Goal: Transaction & Acquisition: Subscribe to service/newsletter

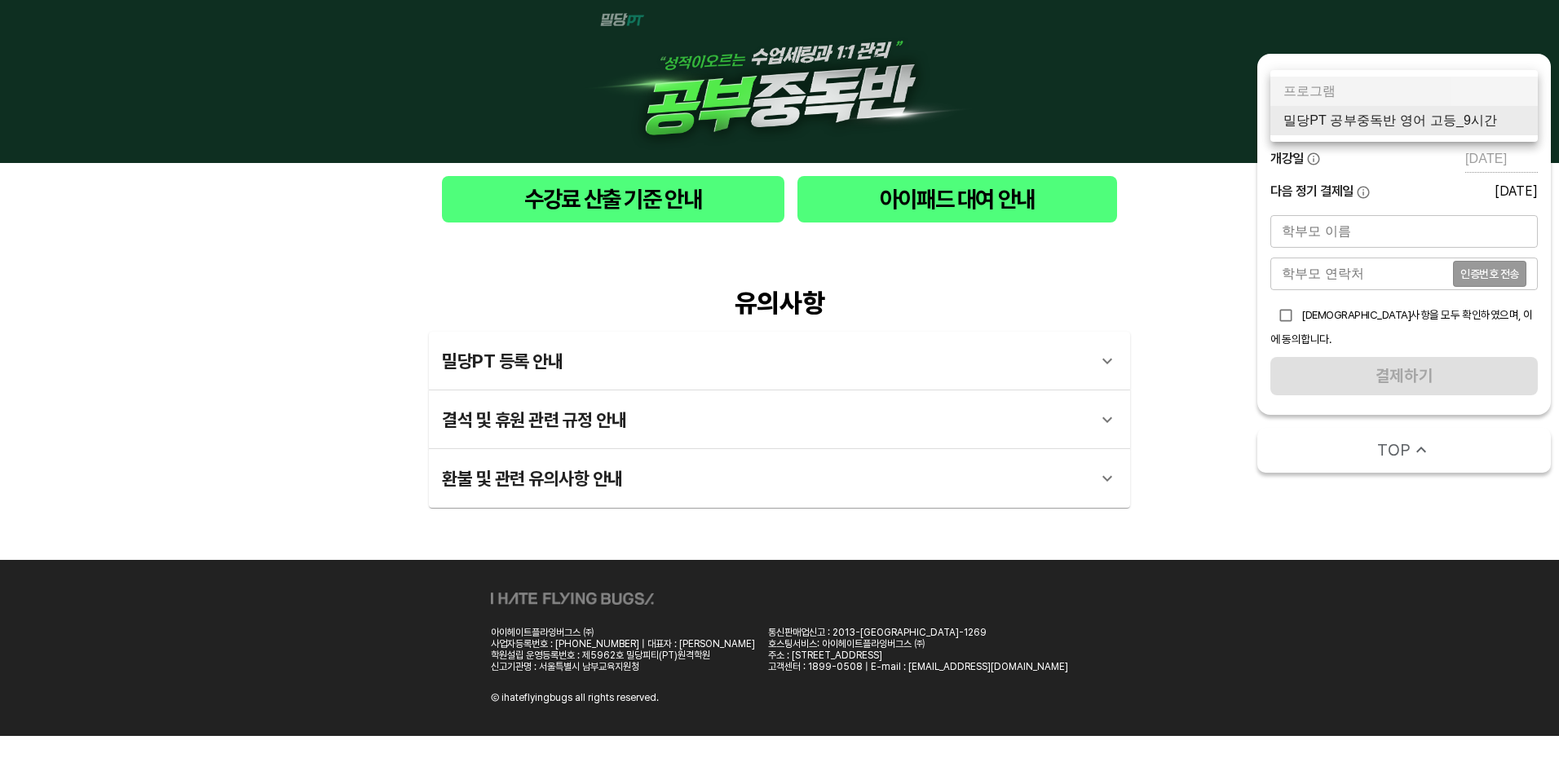
click at [1428, 115] on body "수강료 산출 기준 안내 아이패드 대여 안내 유의사항 밀당PT 등록 안내 1 - 1 . 신규등록 신규등록은 밀당PT 각 과목별 프로그램을 처음 …" at bounding box center [779, 368] width 1559 height 736
click at [1248, 500] on div at bounding box center [779, 392] width 1559 height 784
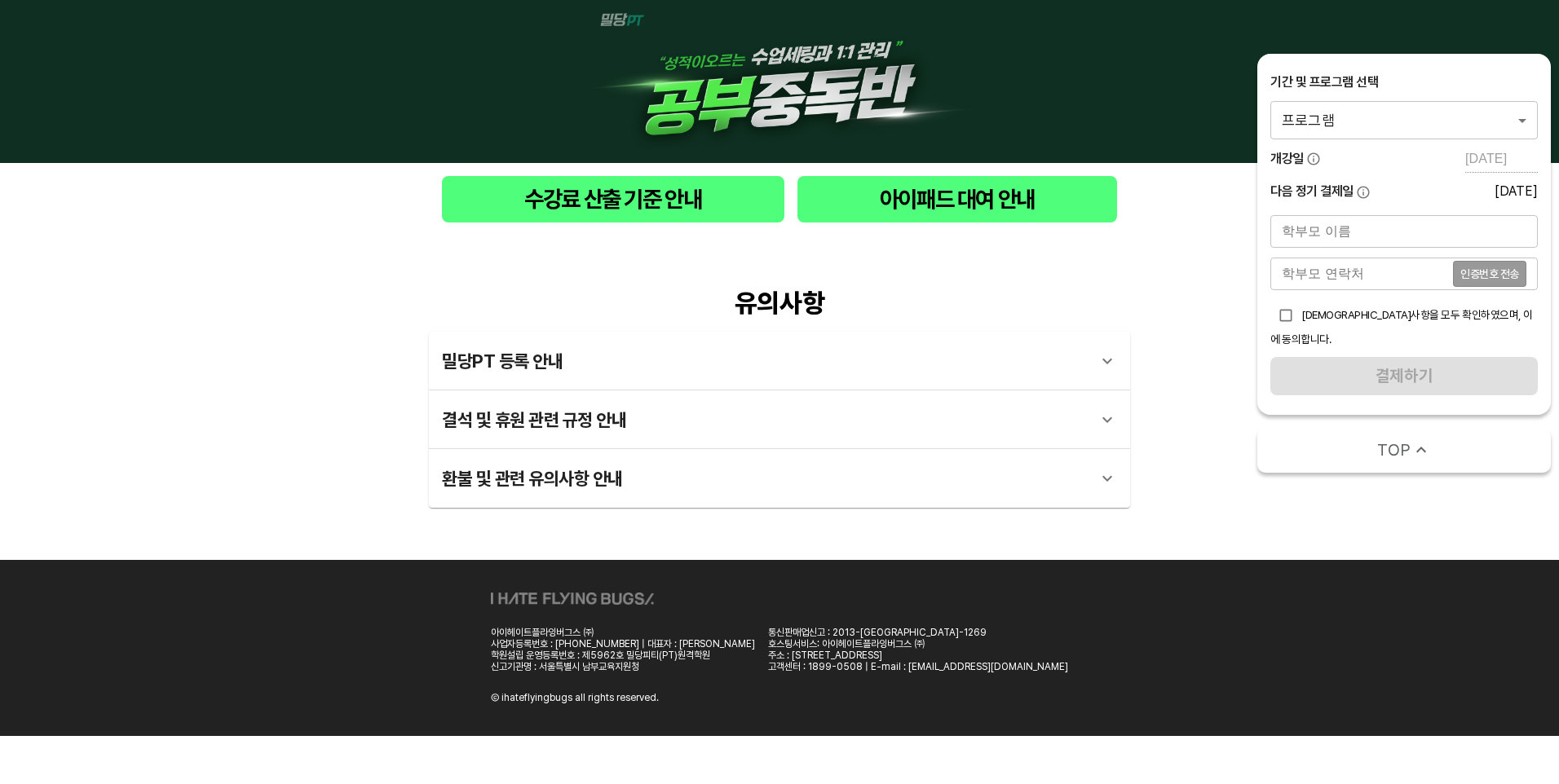
click at [1237, 518] on div "유의사항 밀당PT 등록 안내 1 - 1 . 신규등록 신규등록은 밀당PT 각 과목별 프로그램을 처음 이용하는 경우에 해당합니다. 프로그램 구매 …" at bounding box center [779, 398] width 1559 height 325
click at [1279, 609] on div "아이헤이트플라잉버그스 ㈜ 사업자등록번호 : 101-86-69359 | 대표자 : 박찬용 학원설립 운영등록번호 : 제5962호 밀당피티(PT)원…" at bounding box center [779, 648] width 1559 height 176
click at [1363, 572] on div "아이헤이트플라잉버그스 ㈜ 사업자등록번호 : 101-86-69359 | 대표자 : 박찬용 학원설립 운영등록번호 : 제5962호 밀당피티(PT)원…" at bounding box center [779, 648] width 1559 height 176
click at [1476, 129] on body "수강료 산출 기준 안내 아이패드 대여 안내 유의사항 밀당PT 등록 안내 1 - 1 . 신규등록 신규등록은 밀당PT 각 과목별 프로그램을 처음 …" at bounding box center [779, 368] width 1559 height 736
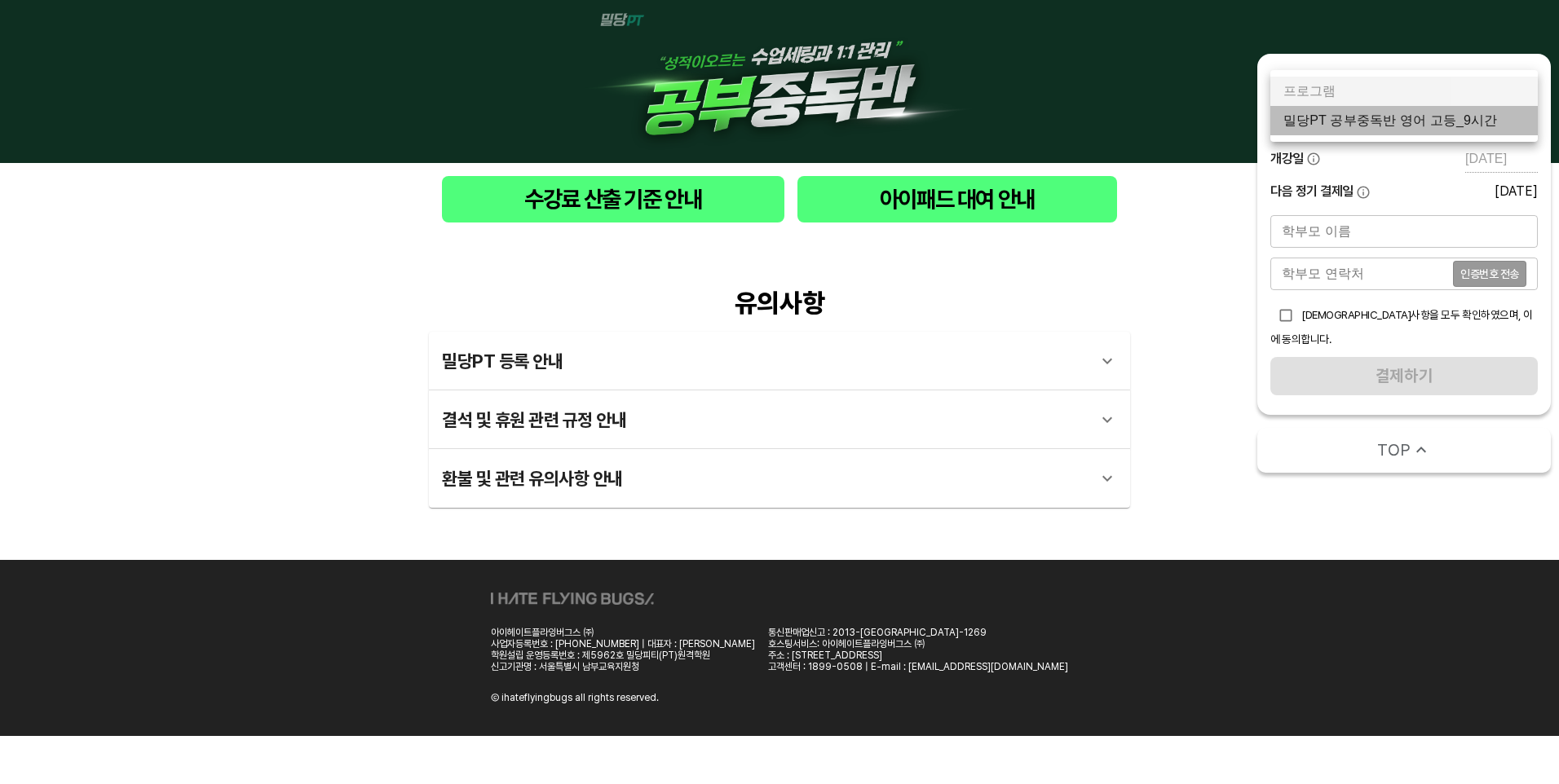
click at [1447, 123] on li "밀당PT 공부중독반 영어 고등_9시간" at bounding box center [1404, 120] width 268 height 29
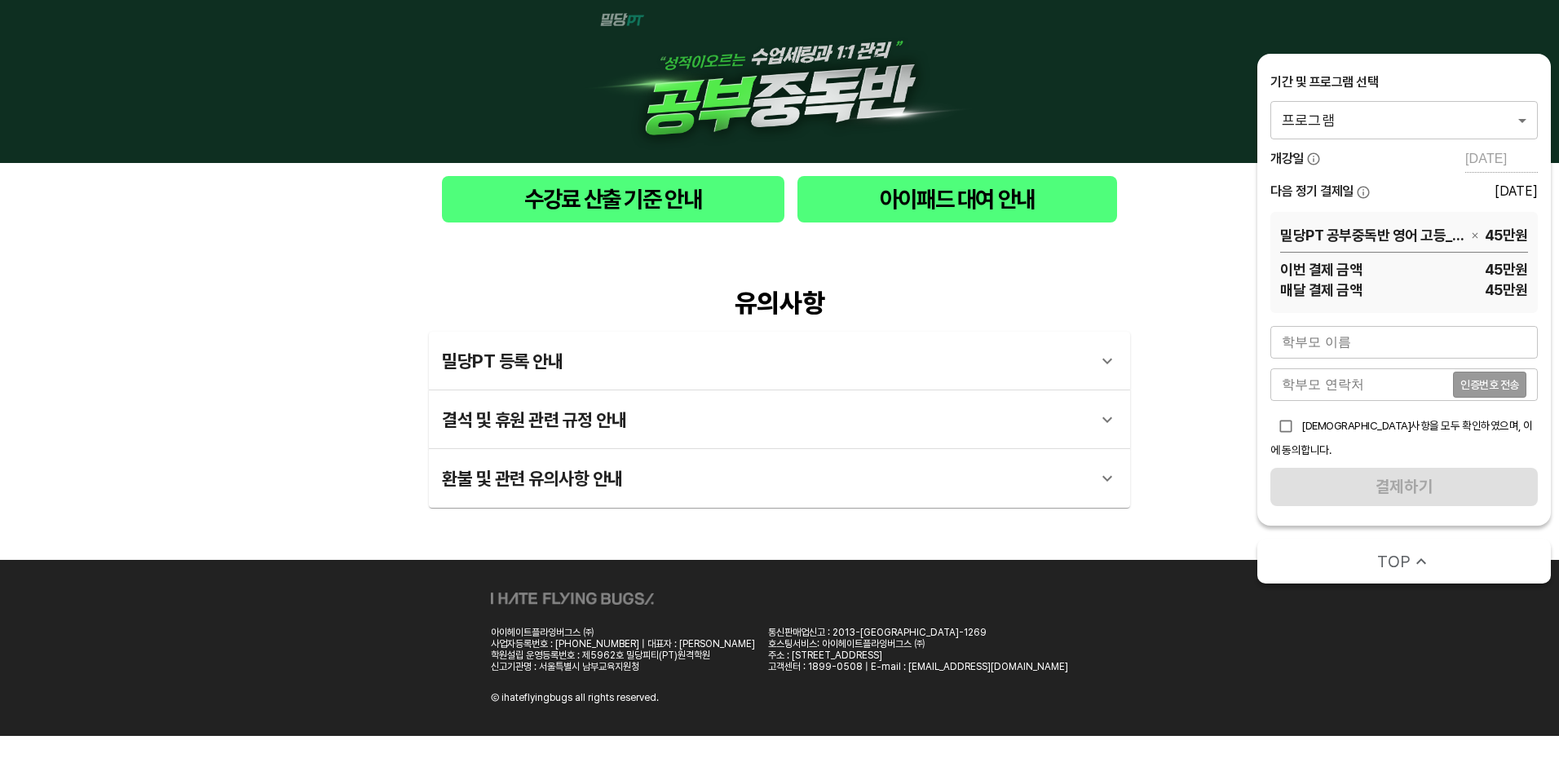
click at [1348, 344] on input "text" at bounding box center [1404, 342] width 268 height 33
type input "[PERSON_NAME]"
click at [1359, 389] on input "tel" at bounding box center [1362, 384] width 183 height 33
type input "[PHONE_NUMBER]"
click at [1286, 429] on input "checkbox" at bounding box center [1285, 426] width 31 height 31
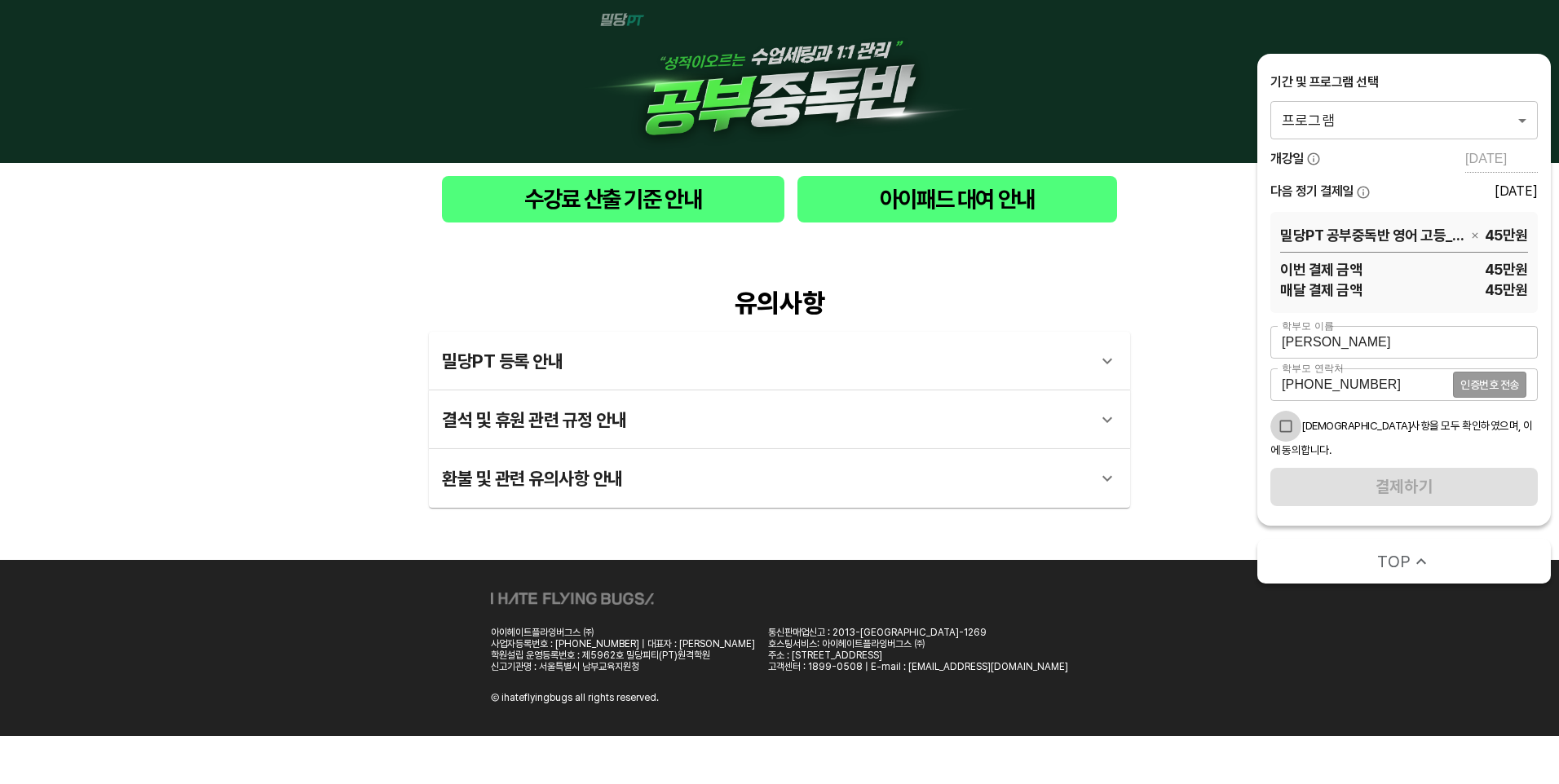
checkbox input "true"
click at [1490, 387] on div "[PHONE_NUMBER] 인증번호 전송 학부모 연락처" at bounding box center [1404, 384] width 268 height 33
click at [1388, 383] on input "[PHONE_NUMBER]" at bounding box center [1362, 384] width 183 height 33
type input "0"
type input "01050148500"
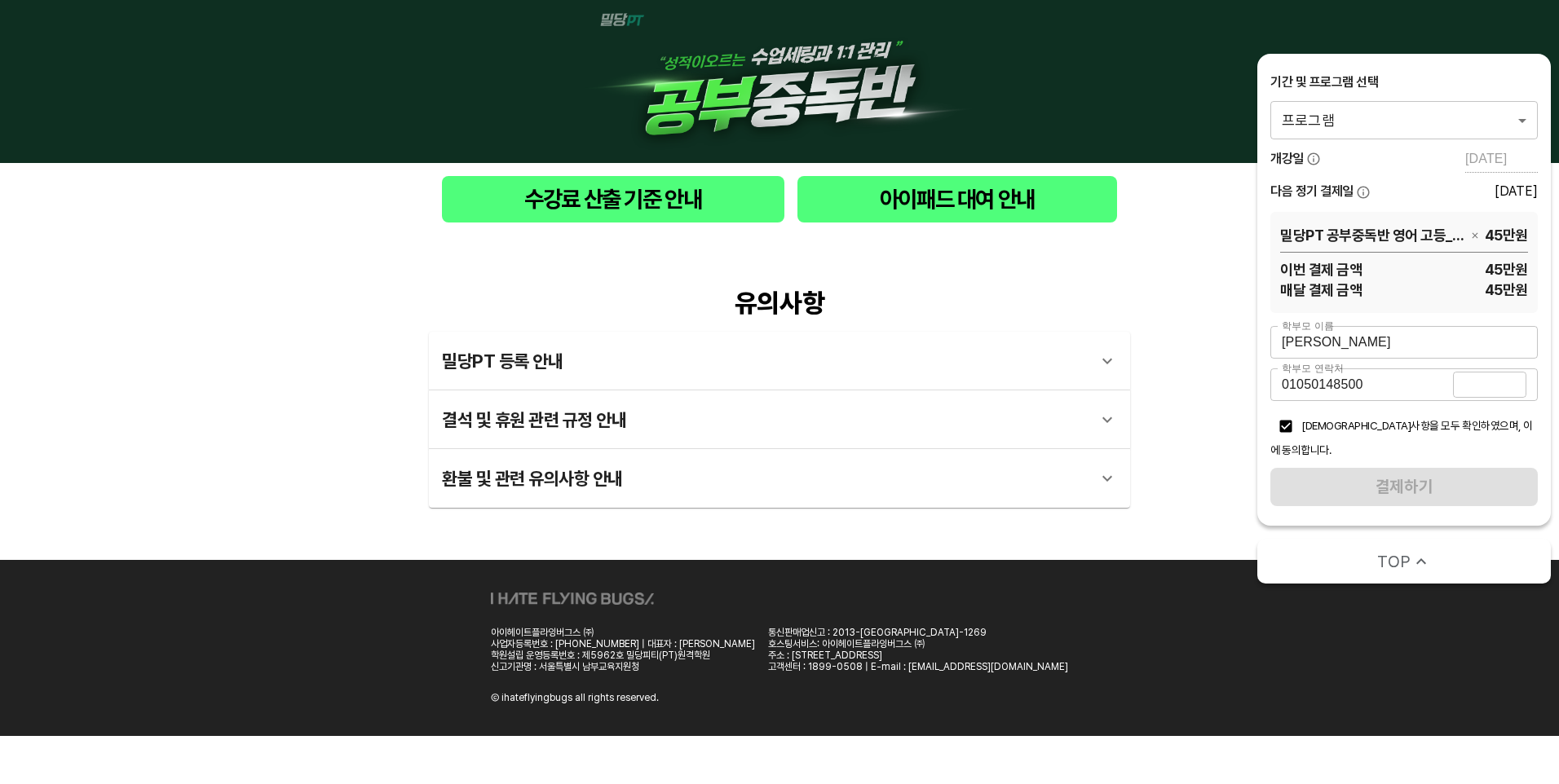
click at [1490, 388] on span "인증번호 전송" at bounding box center [1489, 385] width 59 height 12
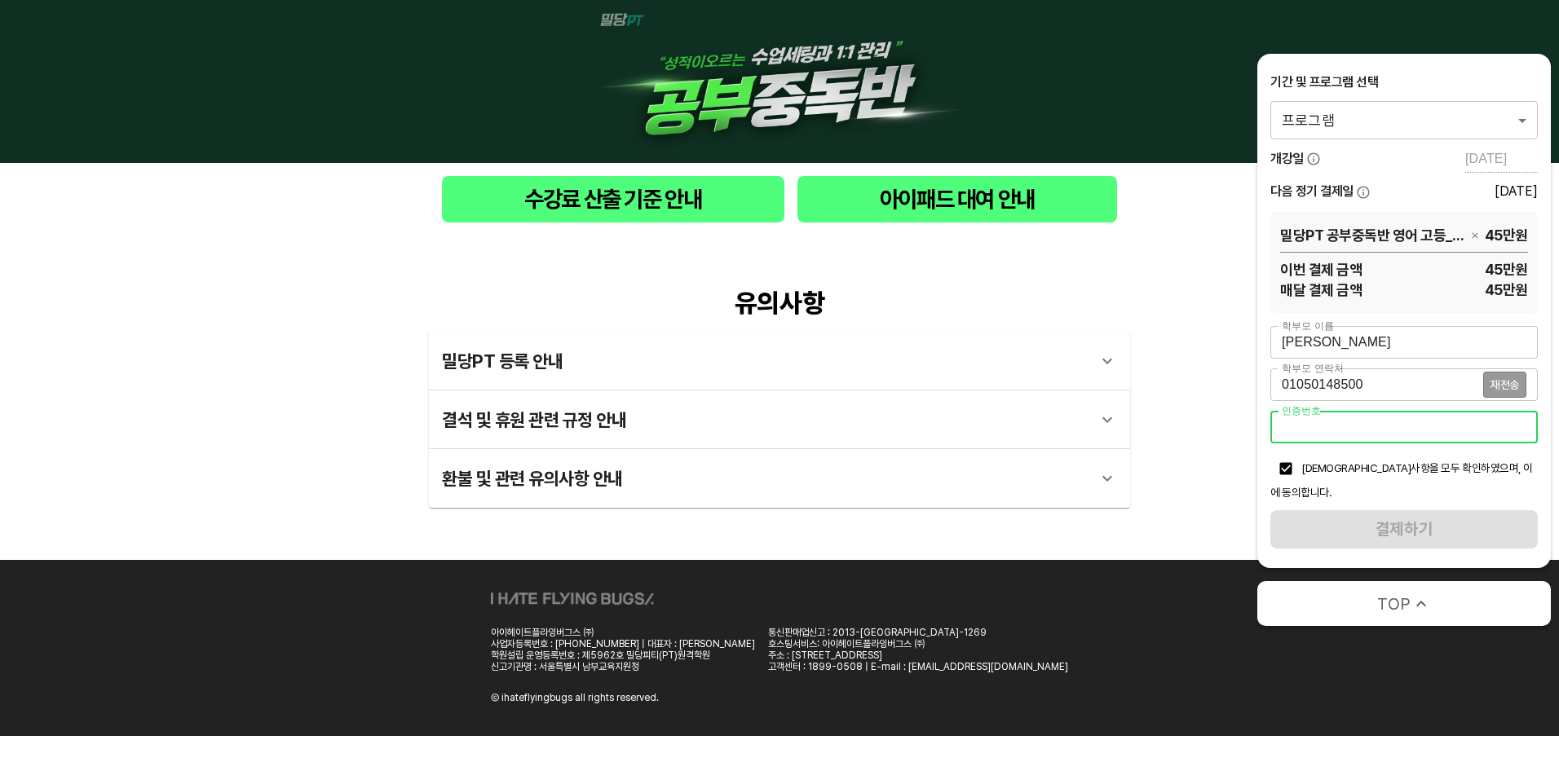
click at [1317, 434] on input "number" at bounding box center [1404, 426] width 268 height 33
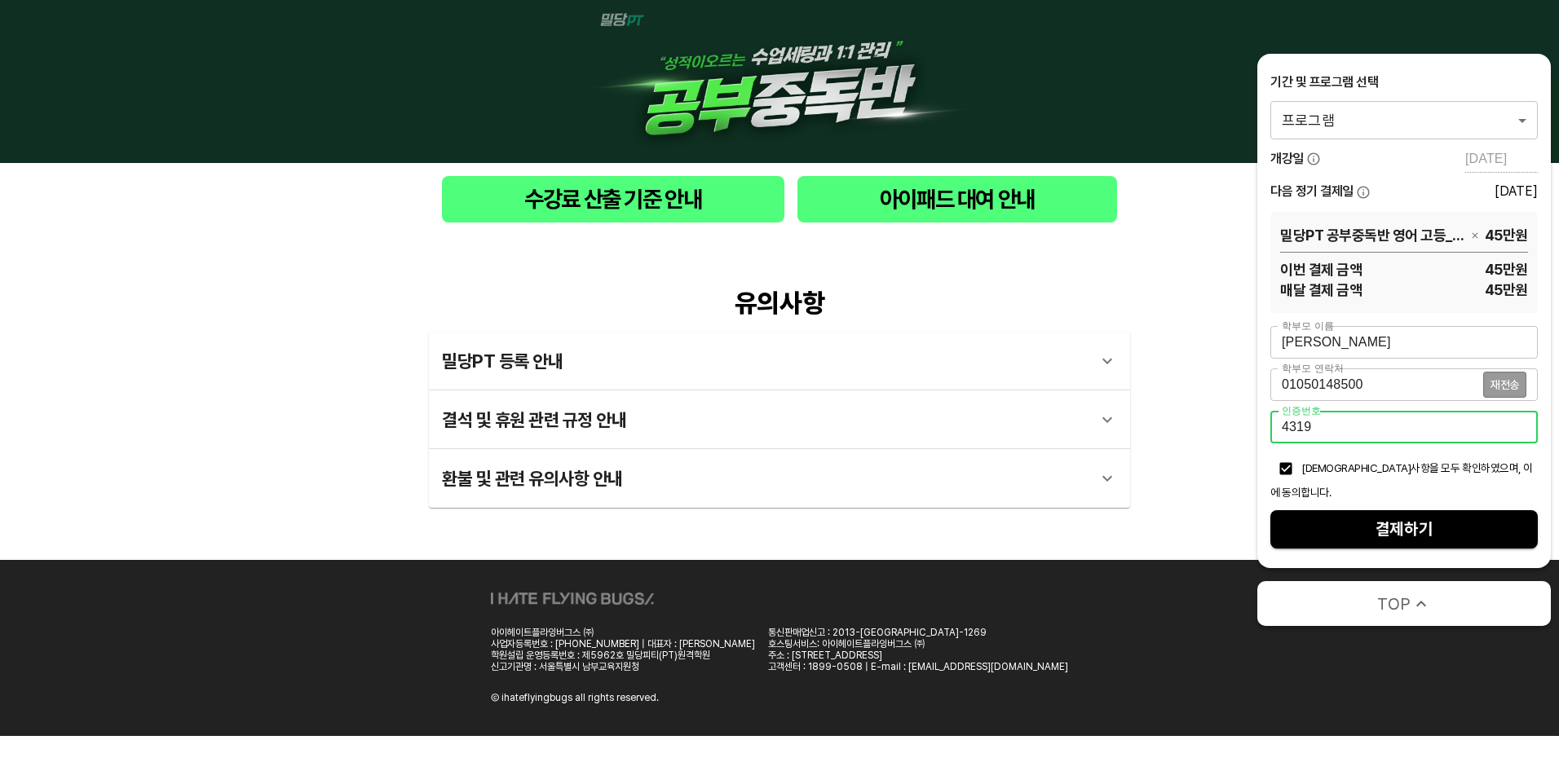
type input "4319"
click at [1421, 515] on span "결제하기" at bounding box center [1404, 530] width 241 height 29
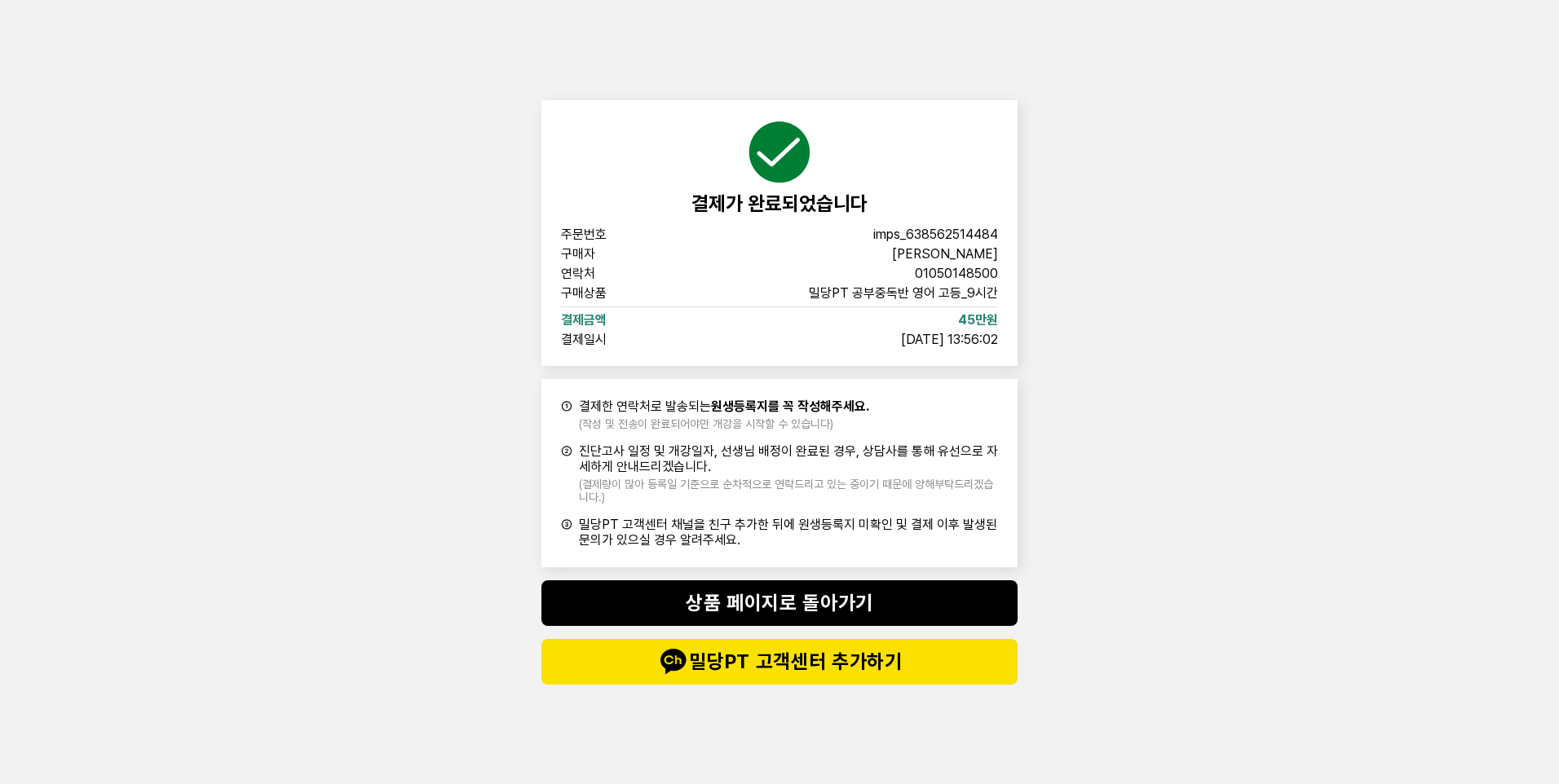
click at [1123, 603] on div "결제가 완료되었습니다 주문번호 imps_638562514484 구매자 박지애 연락처 01050148500 구매상품 밀당PT 공부중독반 영어 고…" at bounding box center [779, 392] width 1559 height 784
